Goal: Information Seeking & Learning: Learn about a topic

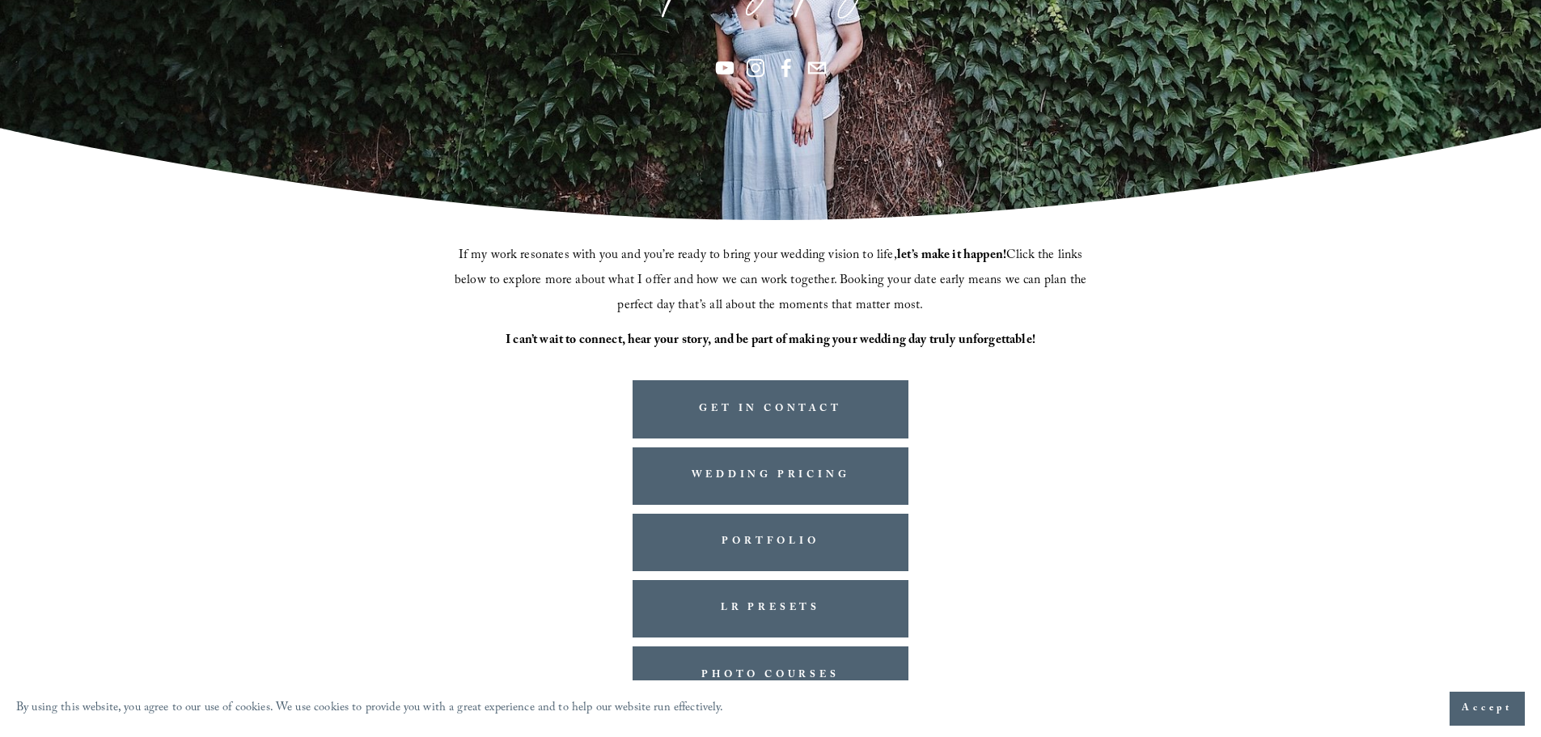
scroll to position [331, 0]
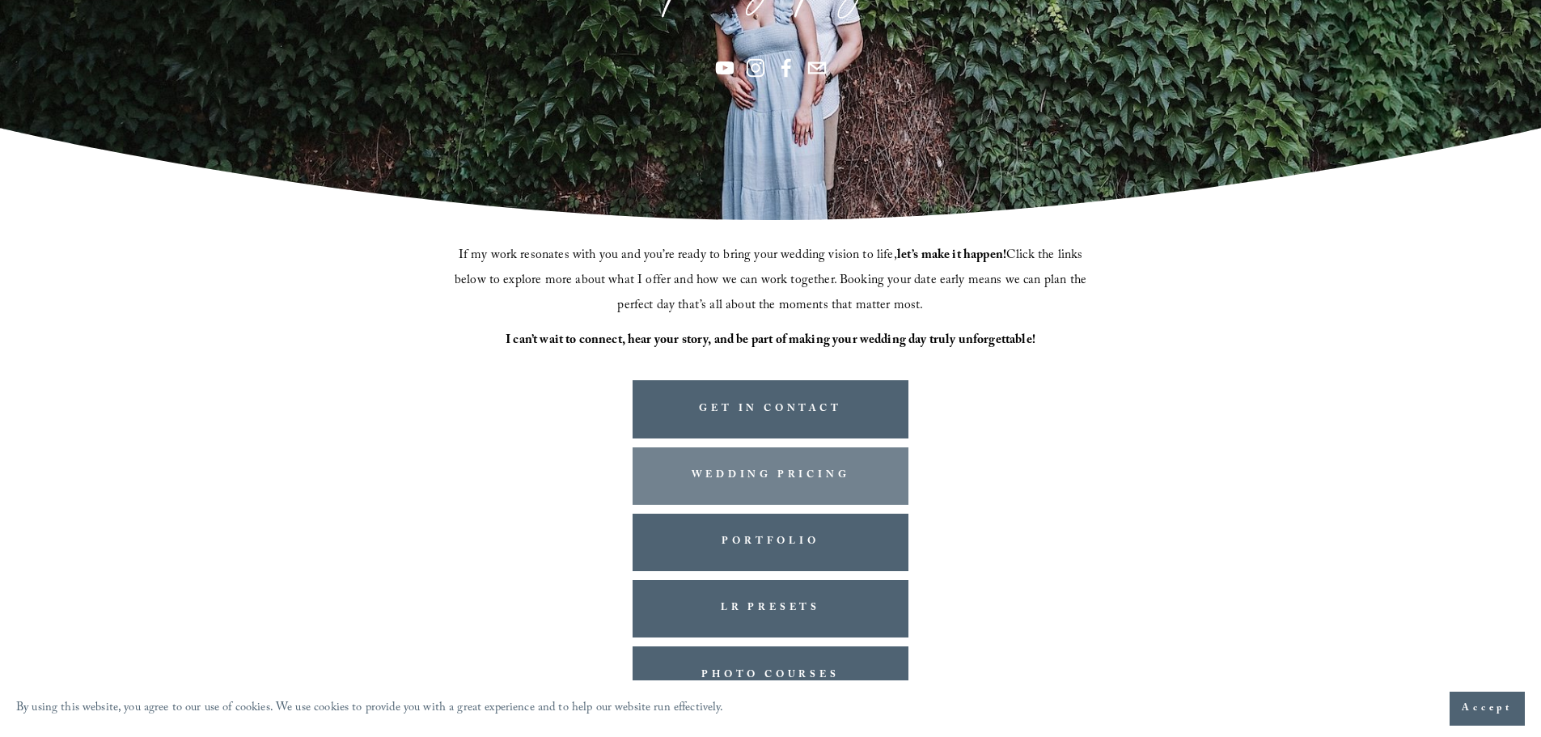
click at [790, 464] on link "WEDDING PRICING" at bounding box center [771, 475] width 277 height 57
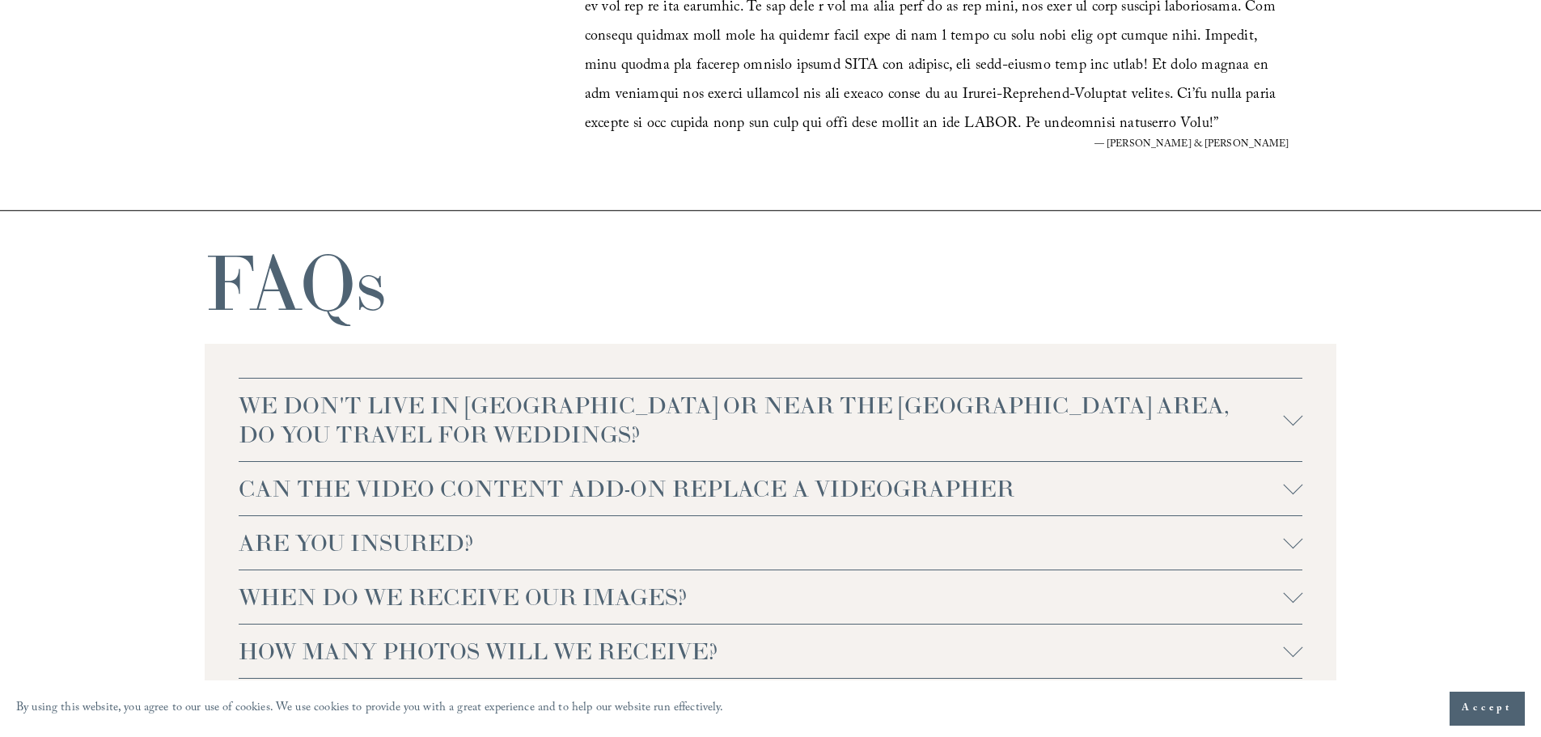
scroll to position [3479, 0]
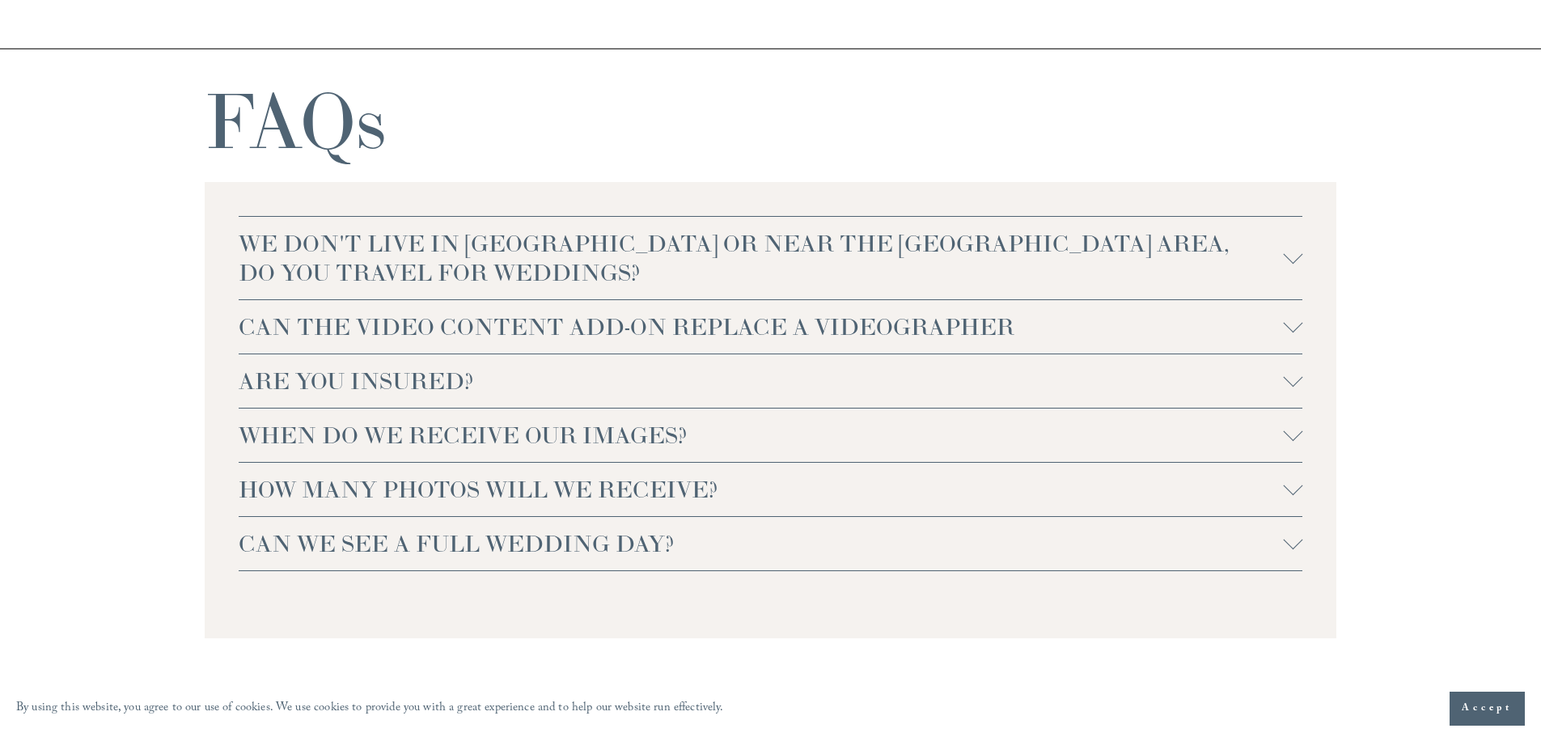
click at [438, 430] on span "WHEN DO WE RECEIVE OUR IMAGES?" at bounding box center [761, 435] width 1045 height 29
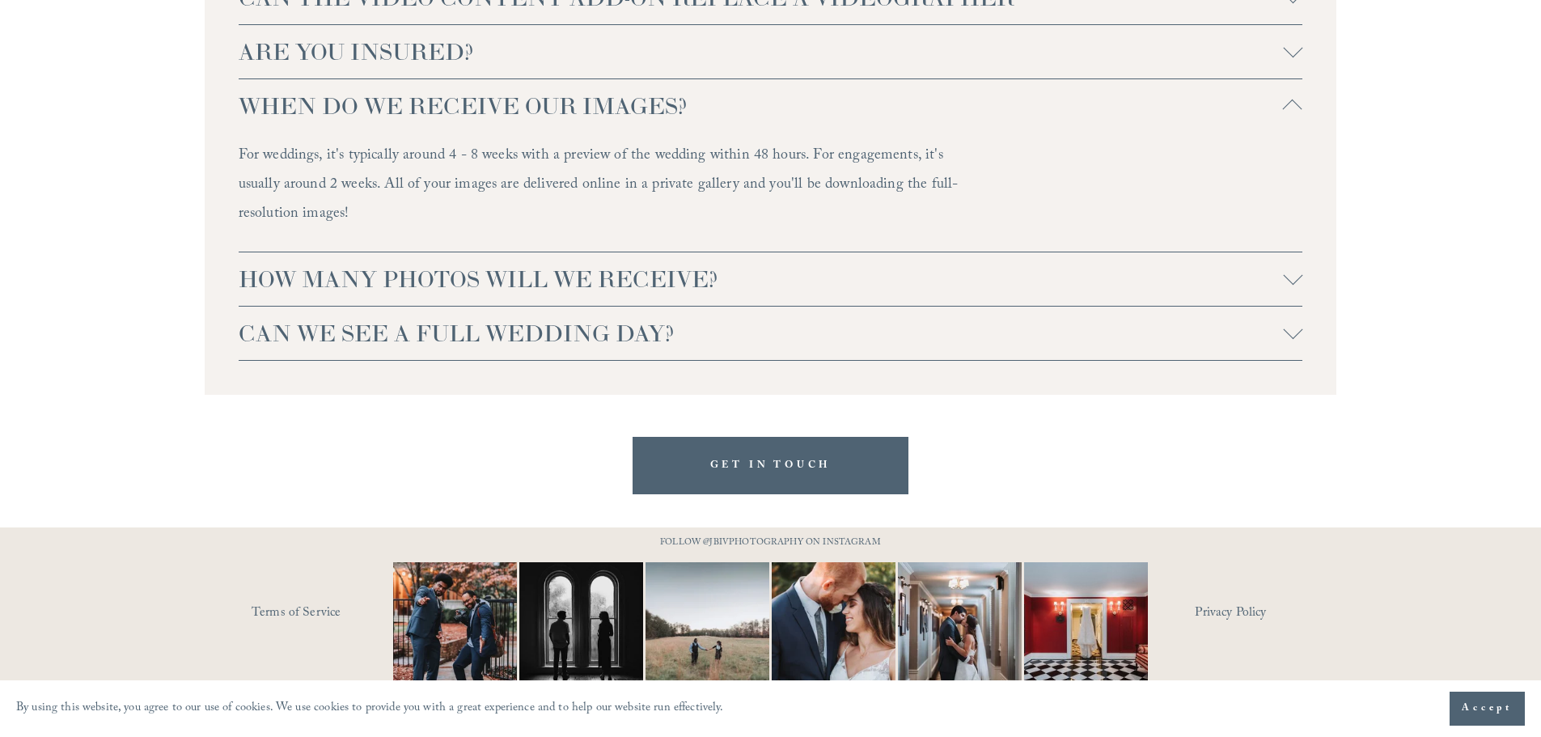
scroll to position [3820, 0]
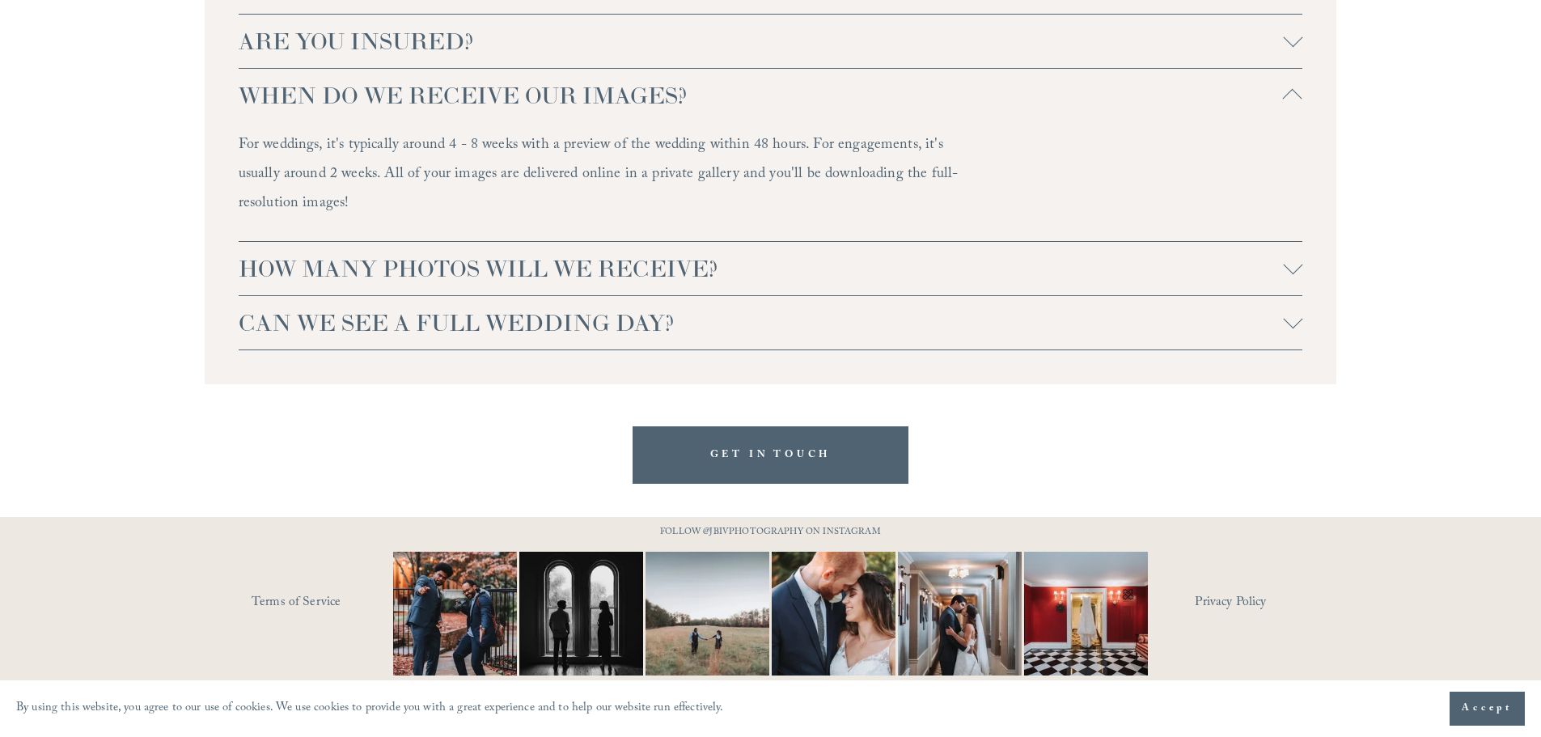
click at [606, 268] on span "HOW MANY PHOTOS WILL WE RECEIVE?" at bounding box center [761, 268] width 1045 height 29
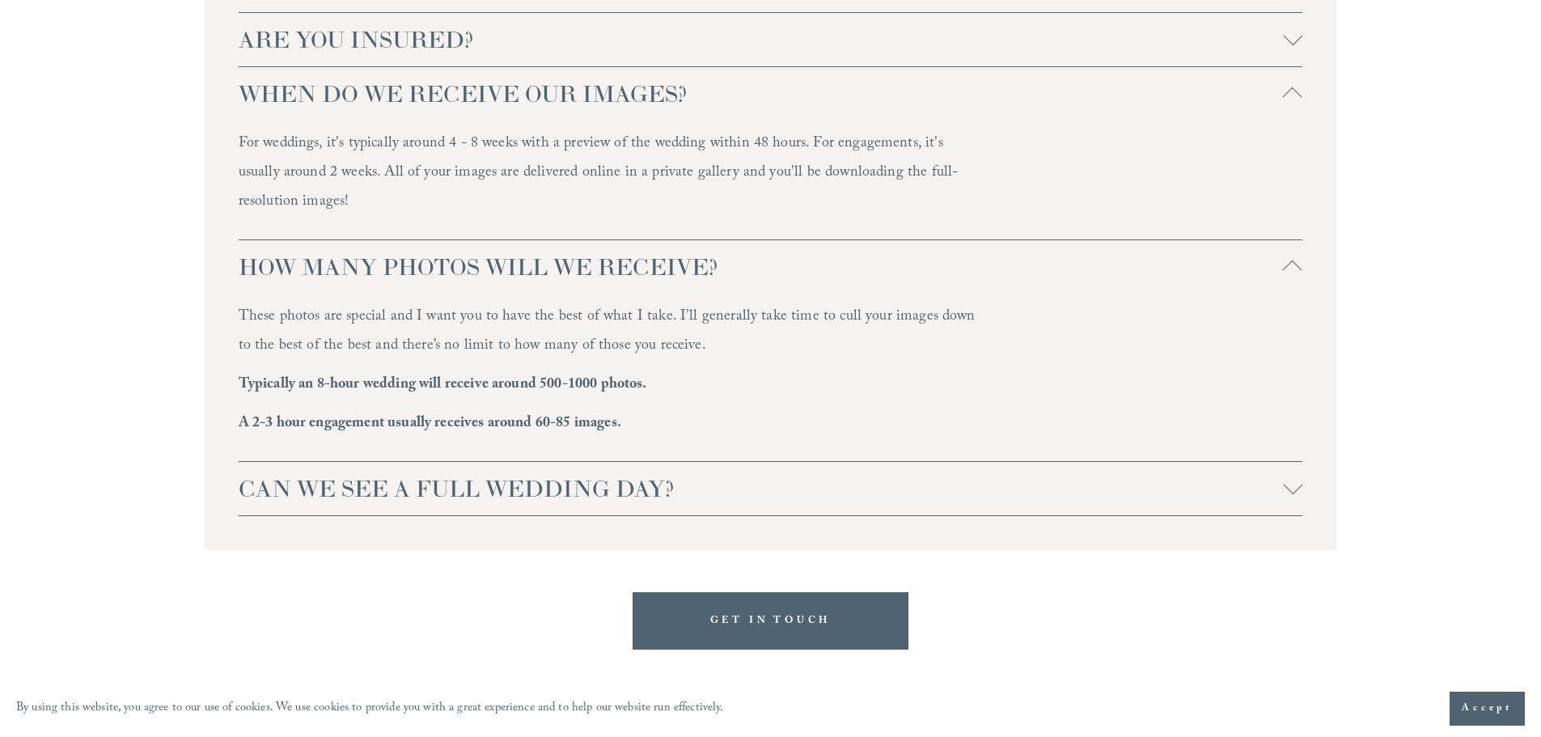
click at [581, 485] on span "CAN WE SEE A FULL WEDDING DAY?" at bounding box center [761, 488] width 1045 height 29
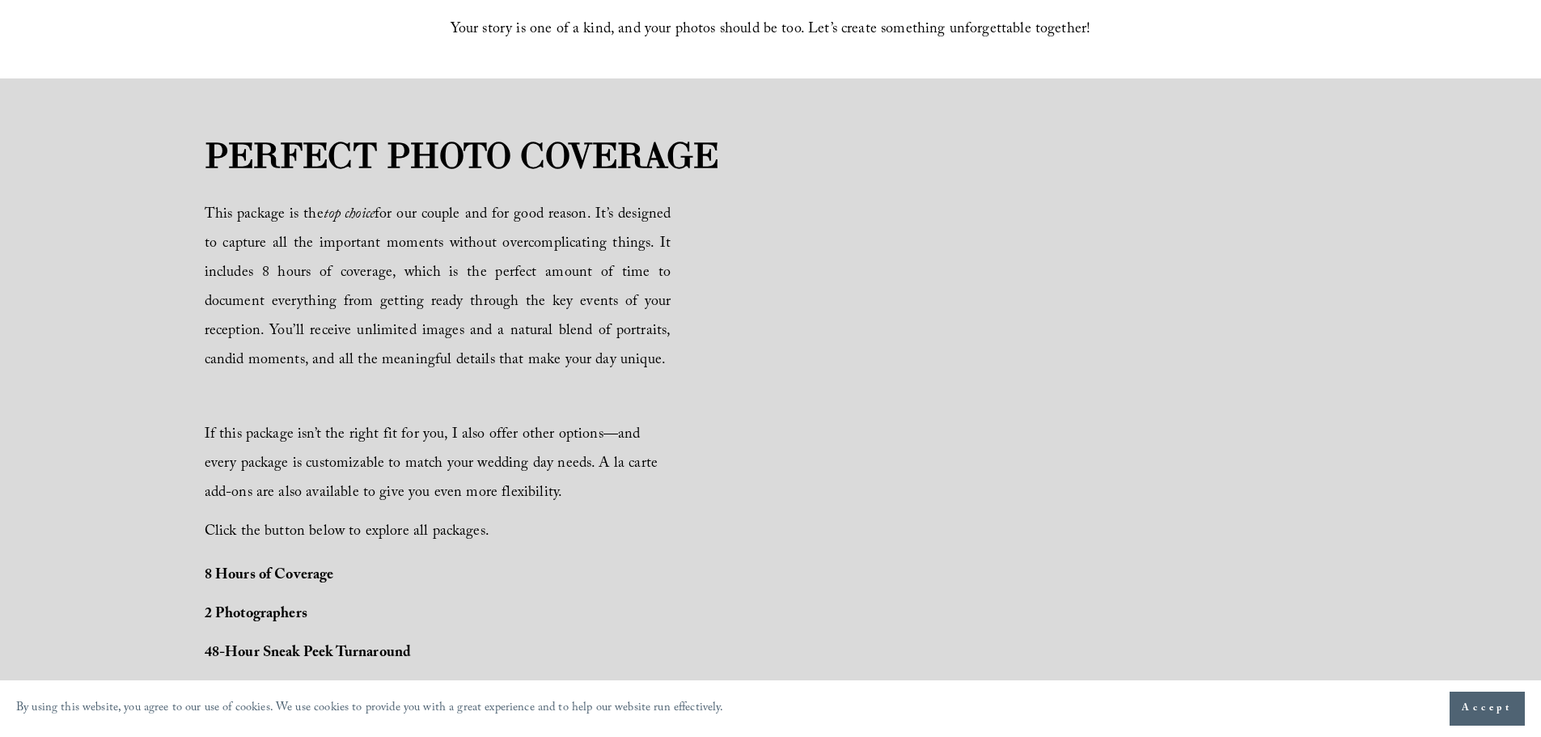
scroll to position [910, 0]
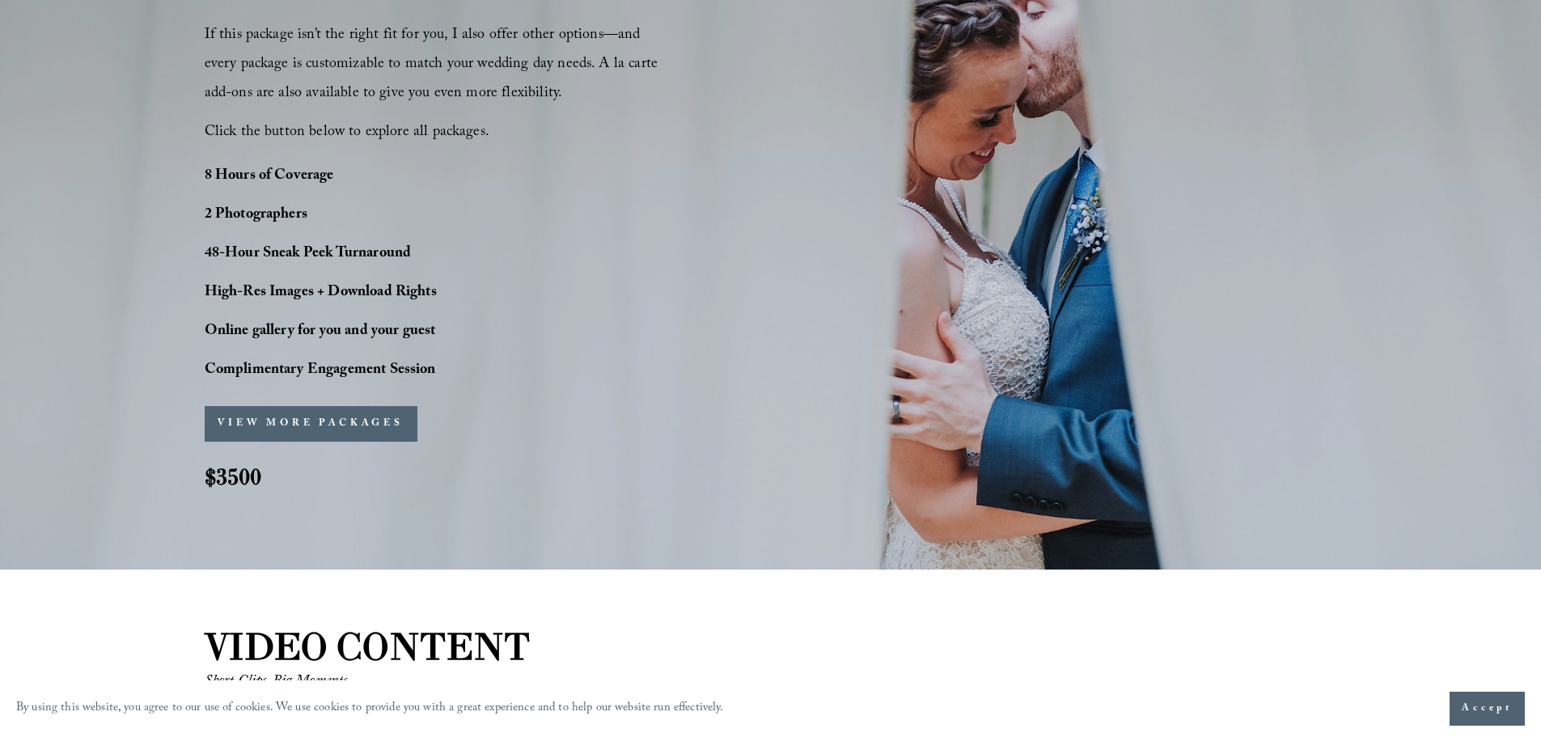
click at [299, 421] on button "VIEW MORE PACKAGES" at bounding box center [311, 424] width 213 height 36
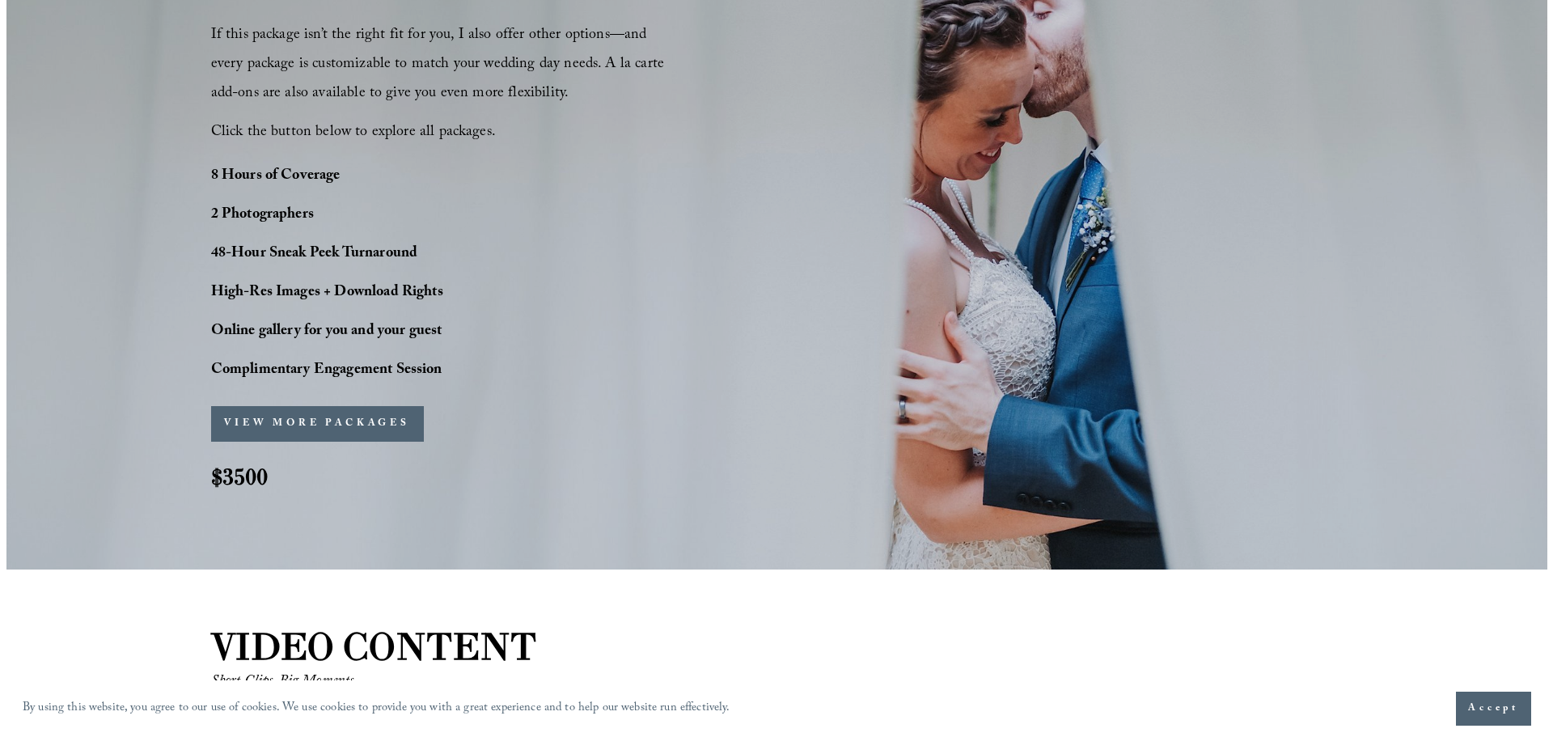
scroll to position [1291, 0]
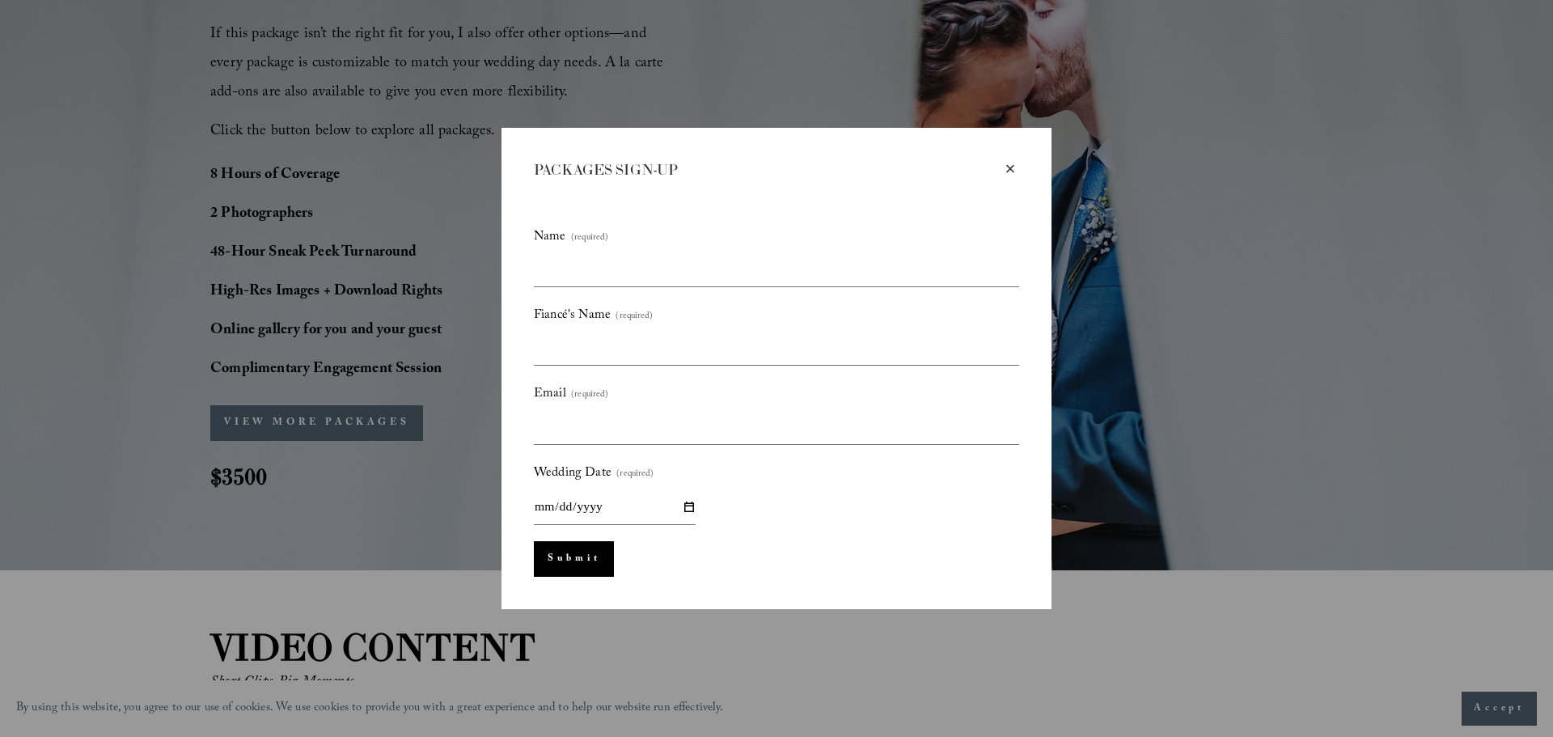
click at [1018, 167] on div "×" at bounding box center [1011, 169] width 18 height 18
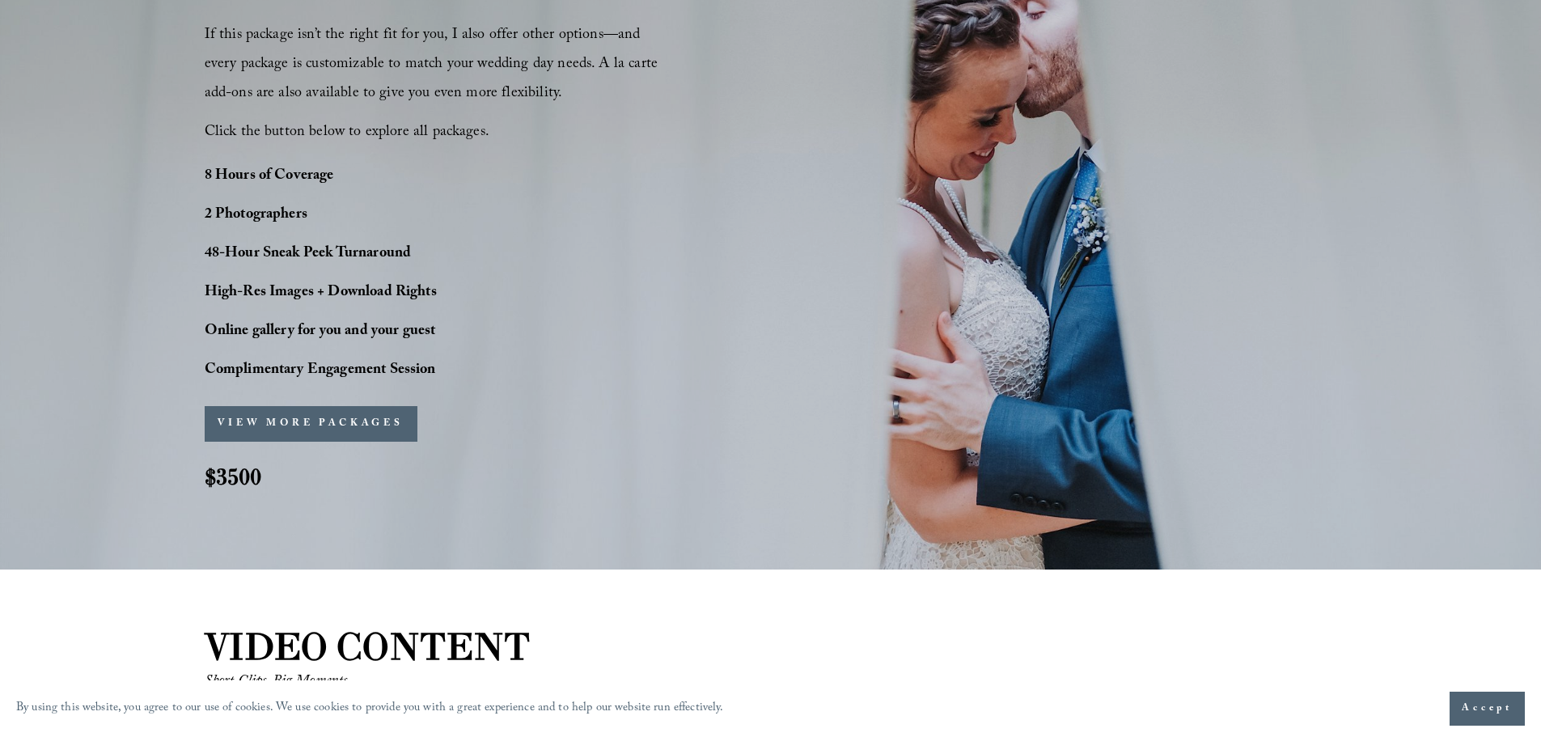
scroll to position [0, 0]
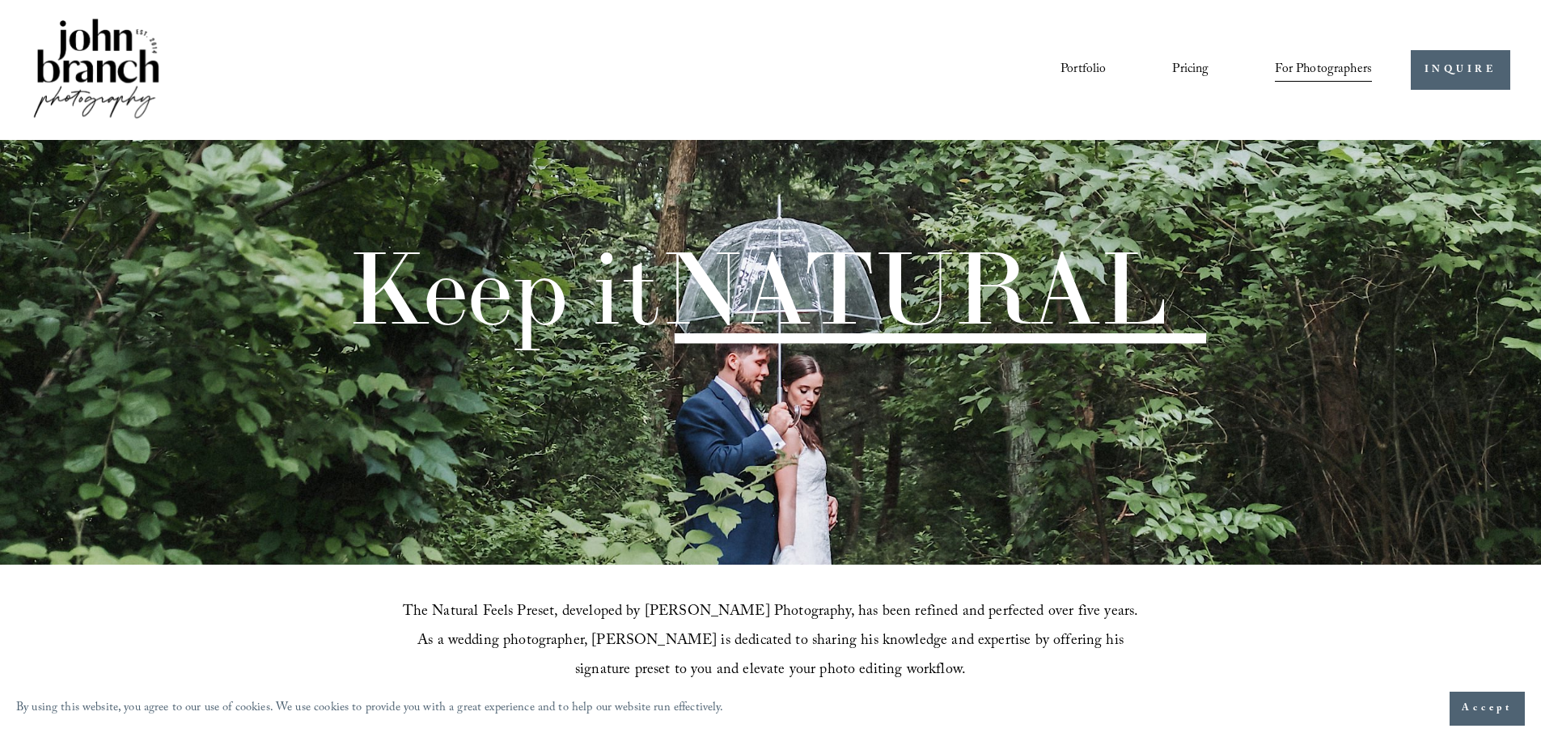
click at [1183, 72] on link "Pricing" at bounding box center [1190, 70] width 36 height 28
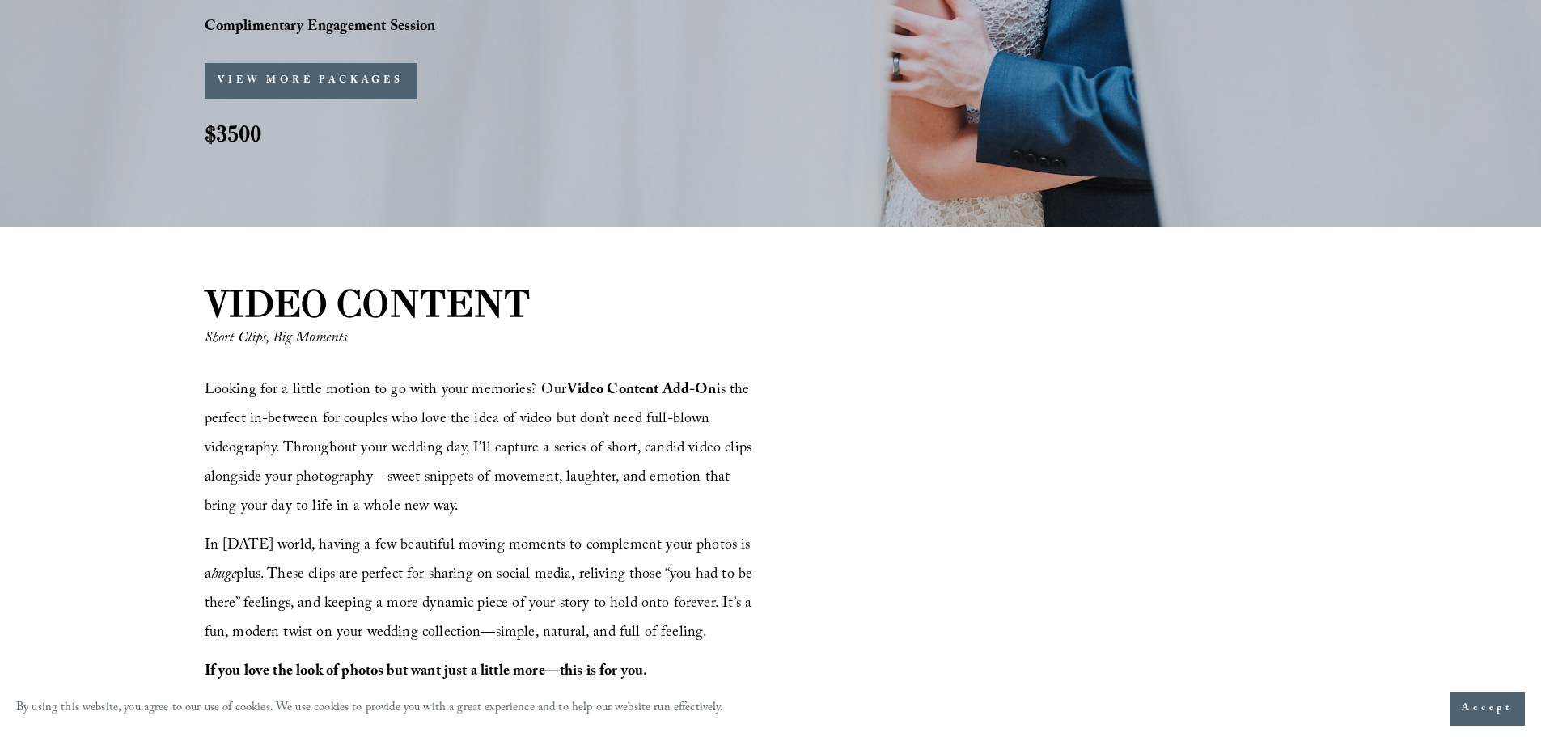
scroll to position [1696, 0]
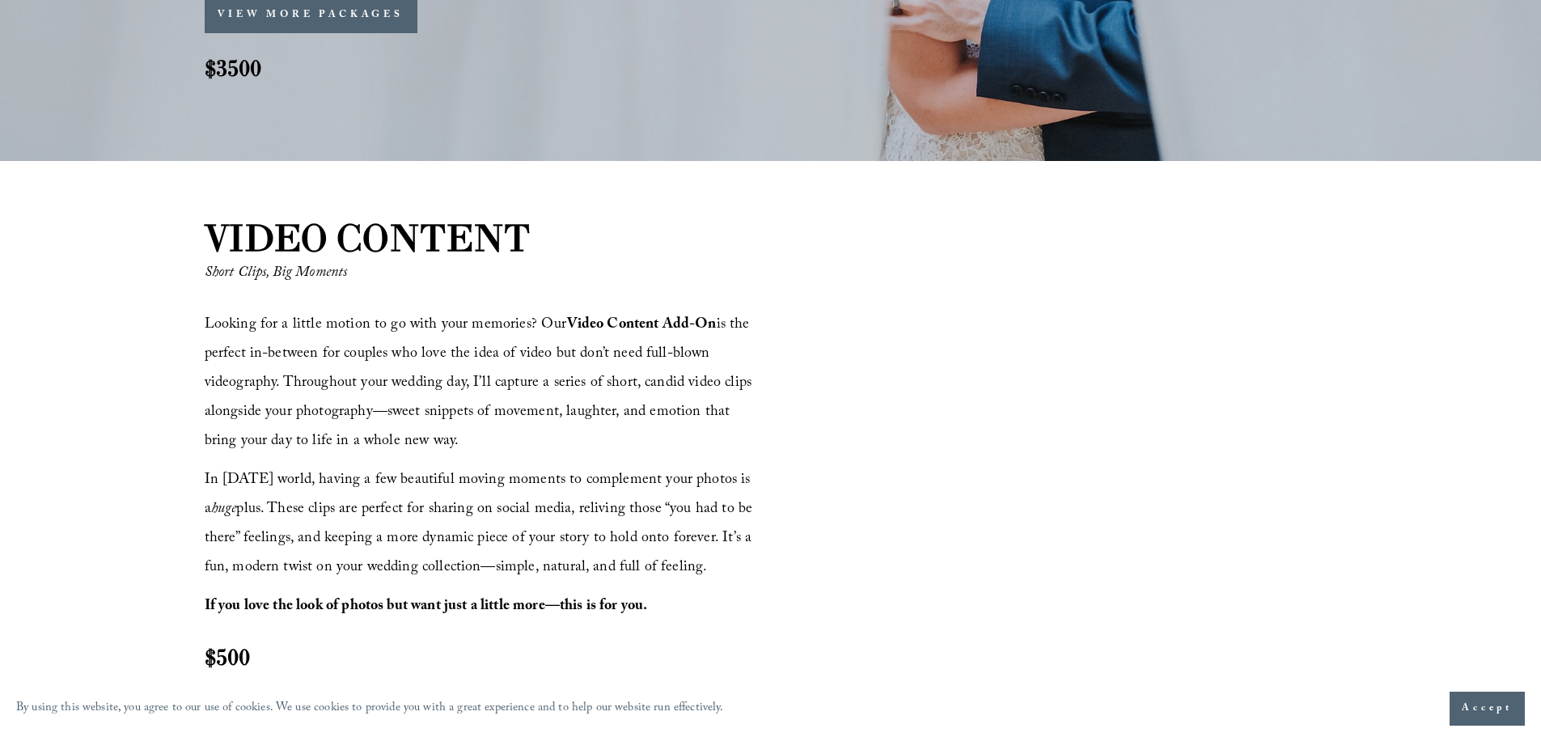
click at [1119, 394] on div at bounding box center [1055, 472] width 561 height 316
click at [1121, 394] on div at bounding box center [1055, 472] width 561 height 316
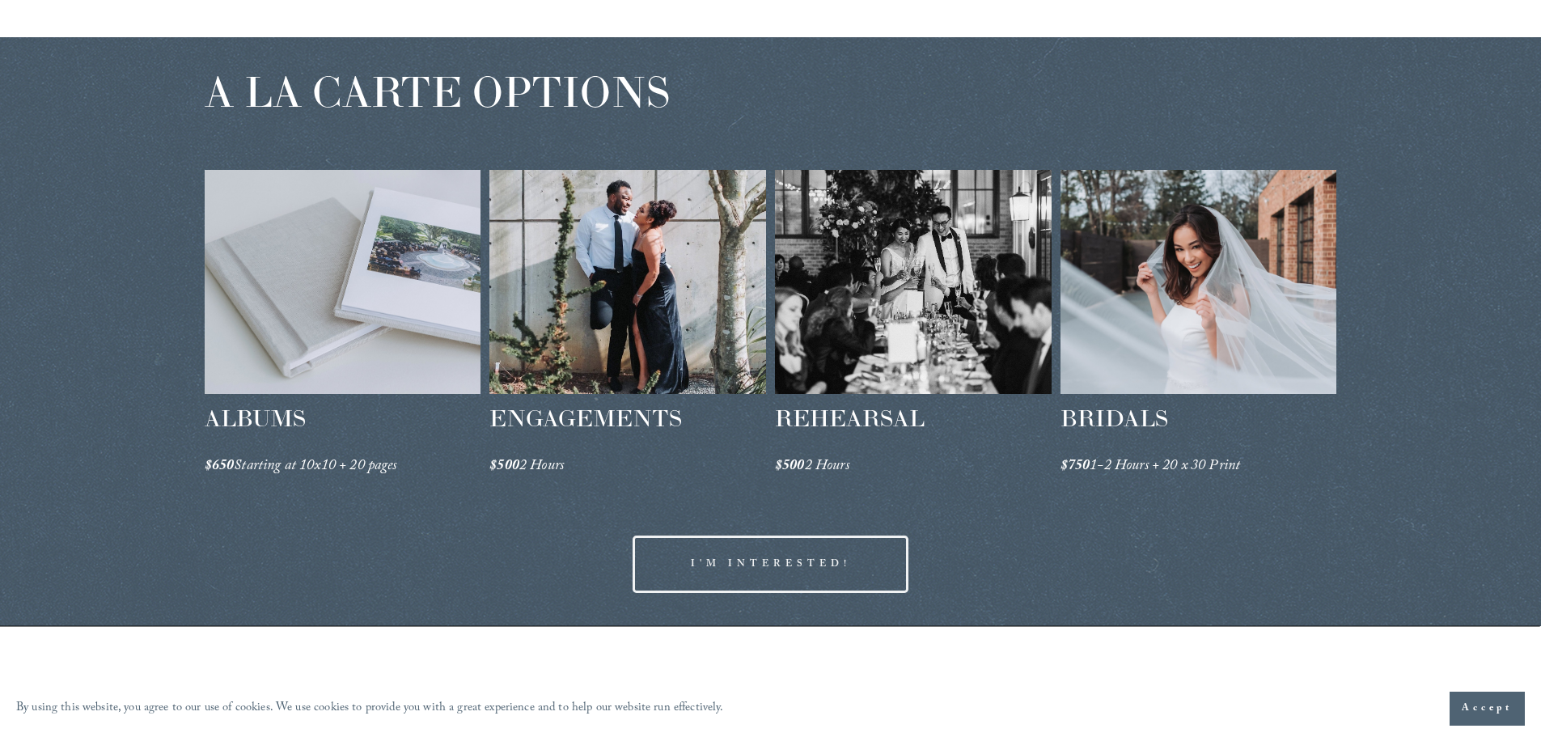
scroll to position [2424, 0]
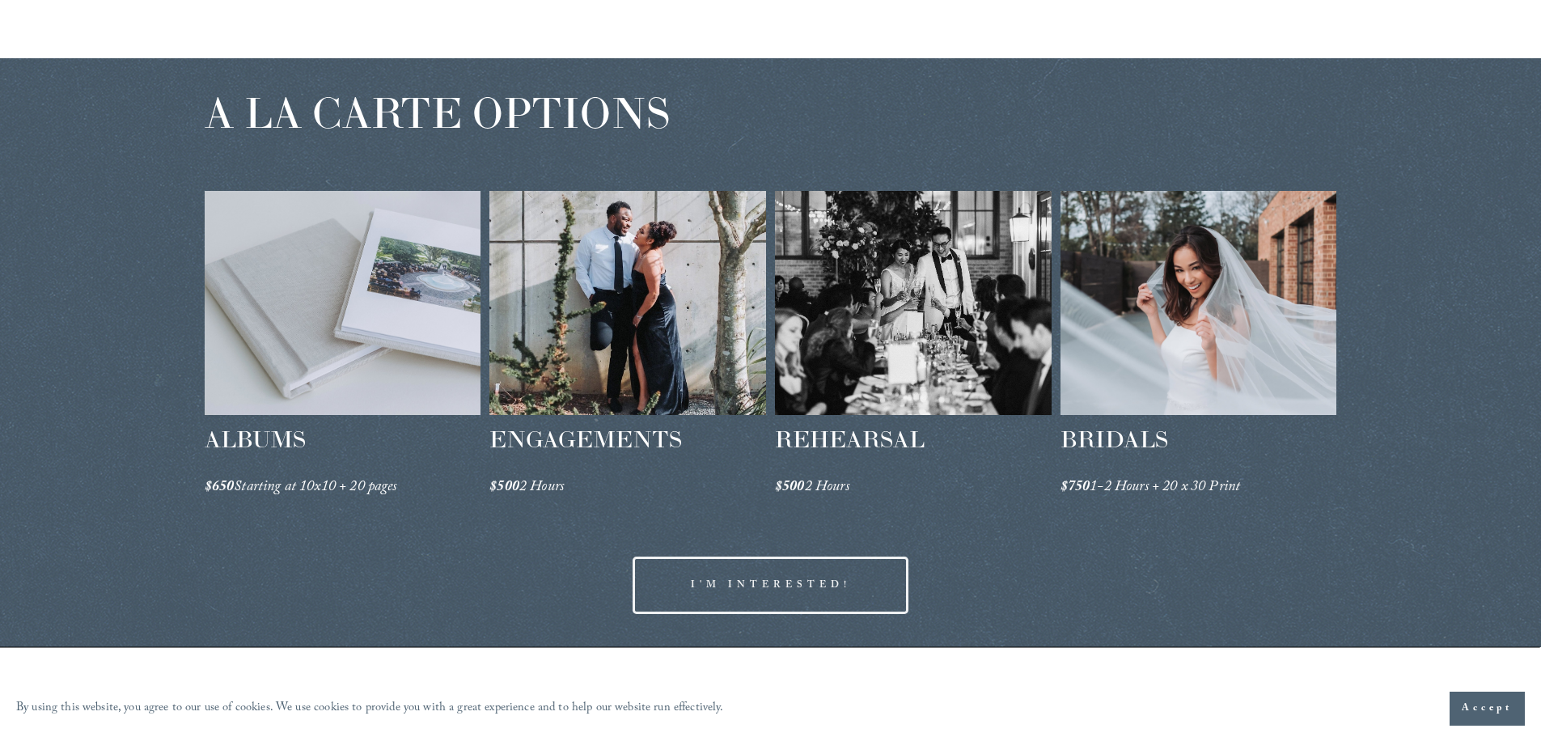
click at [904, 311] on div at bounding box center [913, 303] width 277 height 224
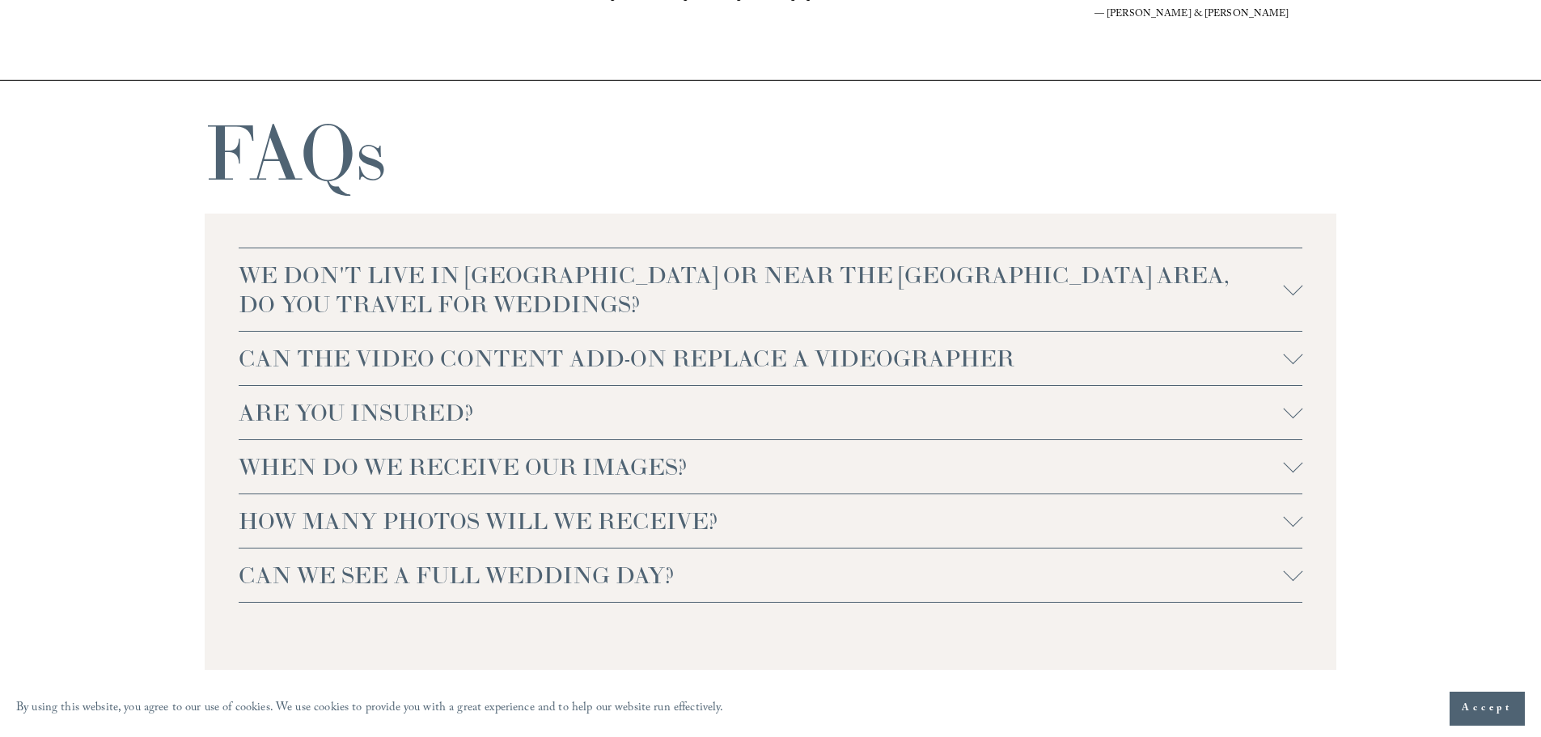
scroll to position [3476, 0]
